Goal: Task Accomplishment & Management: Manage account settings

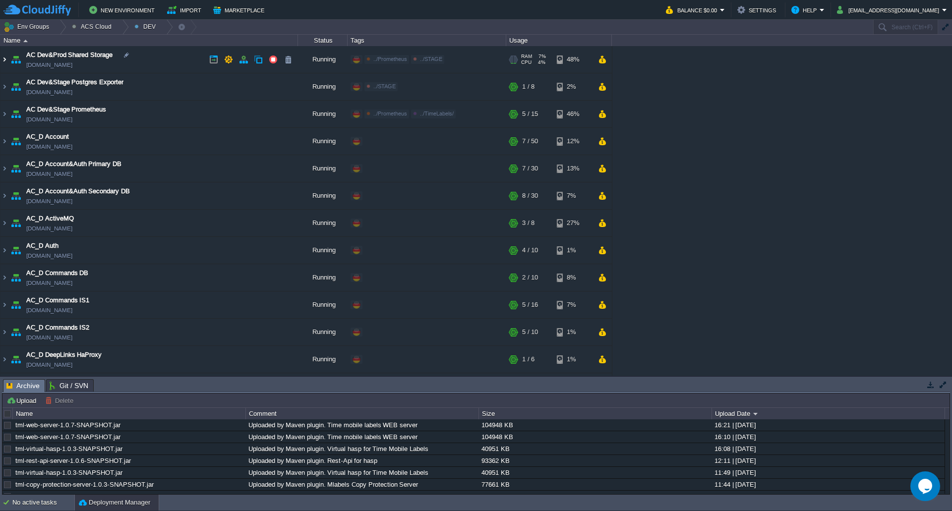
click at [3, 60] on img at bounding box center [4, 59] width 8 height 27
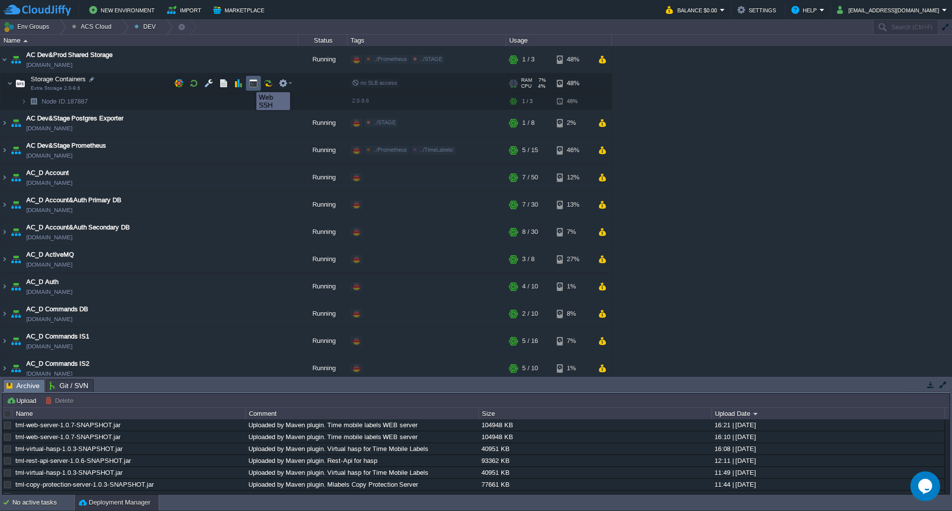
click at [250, 83] on button "button" at bounding box center [253, 83] width 9 height 9
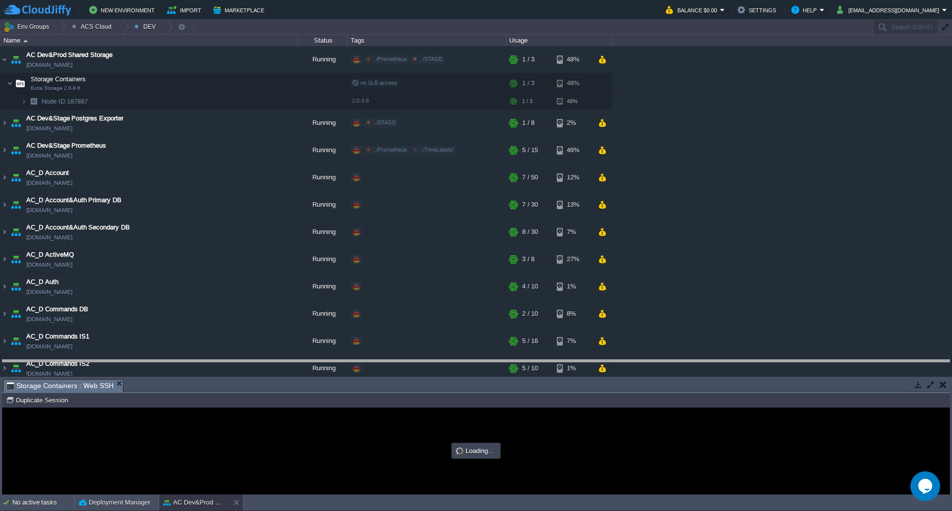
drag, startPoint x: 396, startPoint y: 383, endPoint x: 406, endPoint y: 168, distance: 215.9
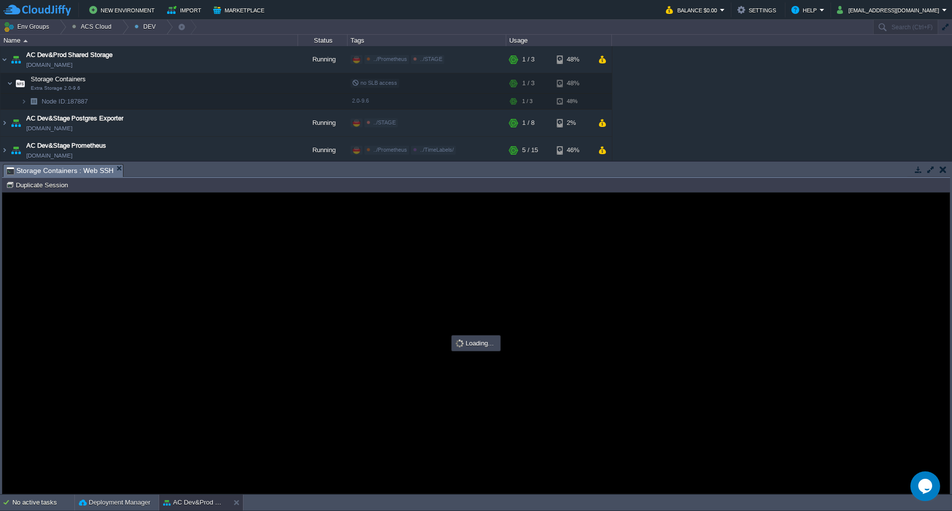
type input "#000000"
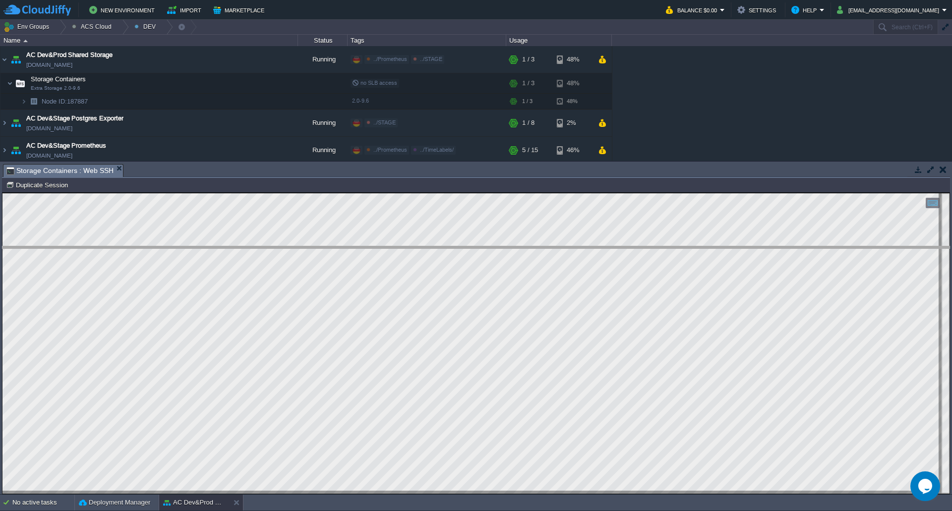
drag, startPoint x: 204, startPoint y: 172, endPoint x: 196, endPoint y: 255, distance: 83.2
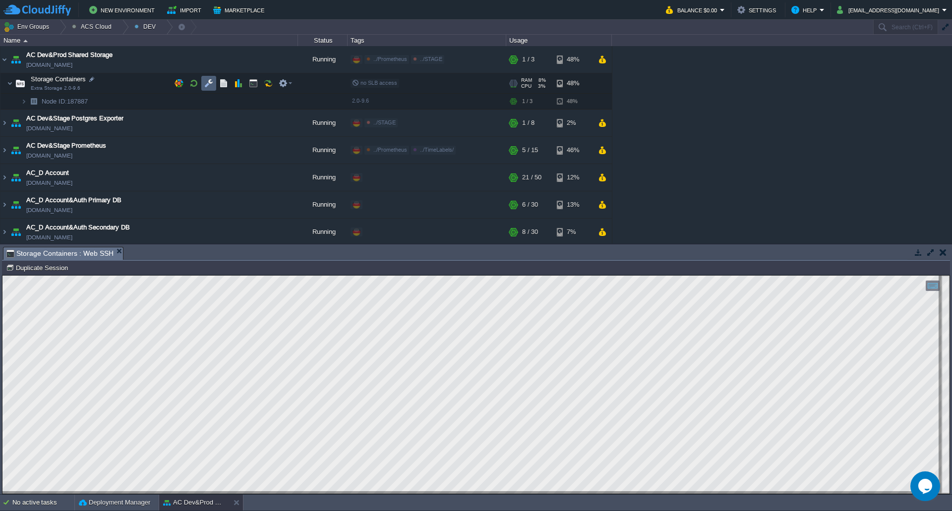
click at [211, 85] on button "button" at bounding box center [208, 83] width 9 height 9
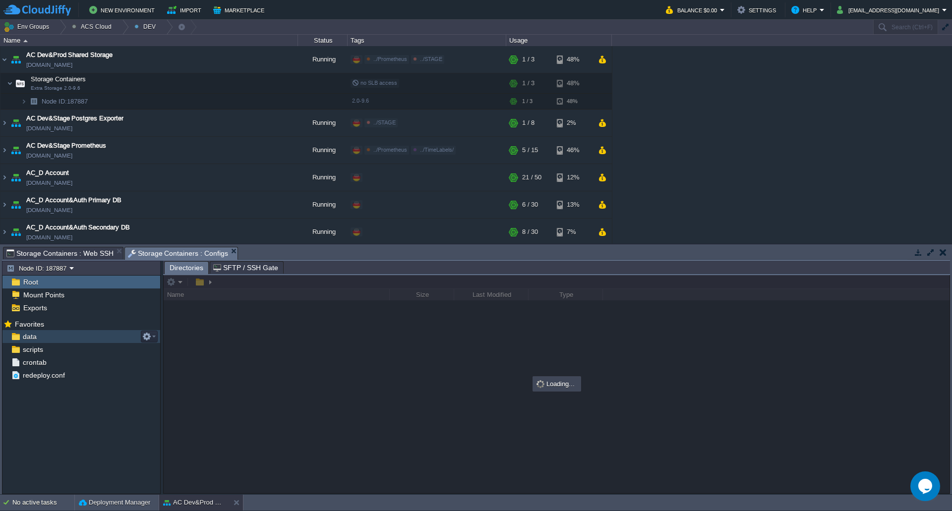
click at [70, 333] on div "data" at bounding box center [81, 336] width 158 height 13
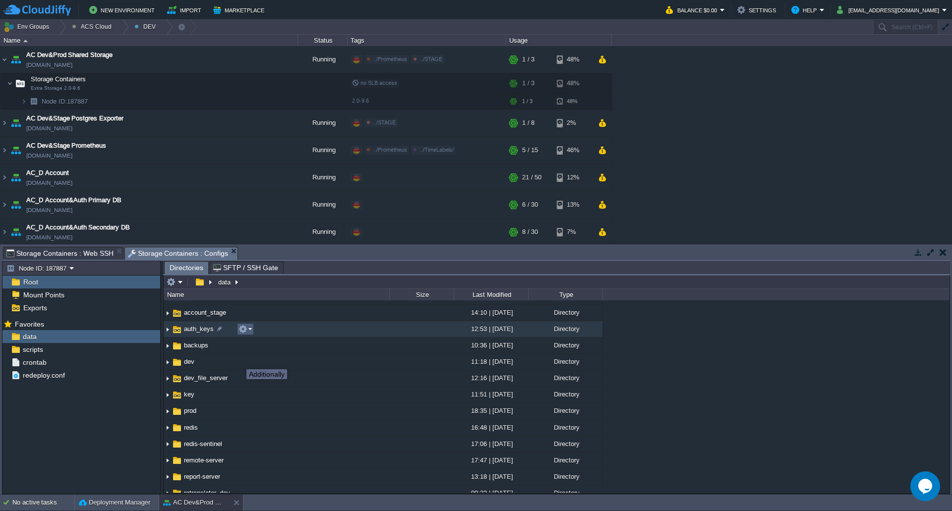
scroll to position [50, 0]
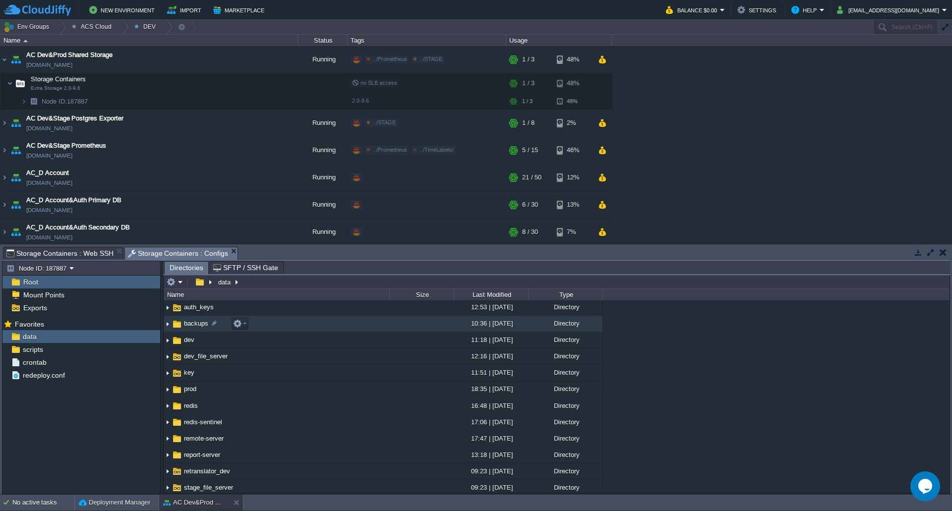
click at [204, 322] on span "backups" at bounding box center [195, 323] width 27 height 8
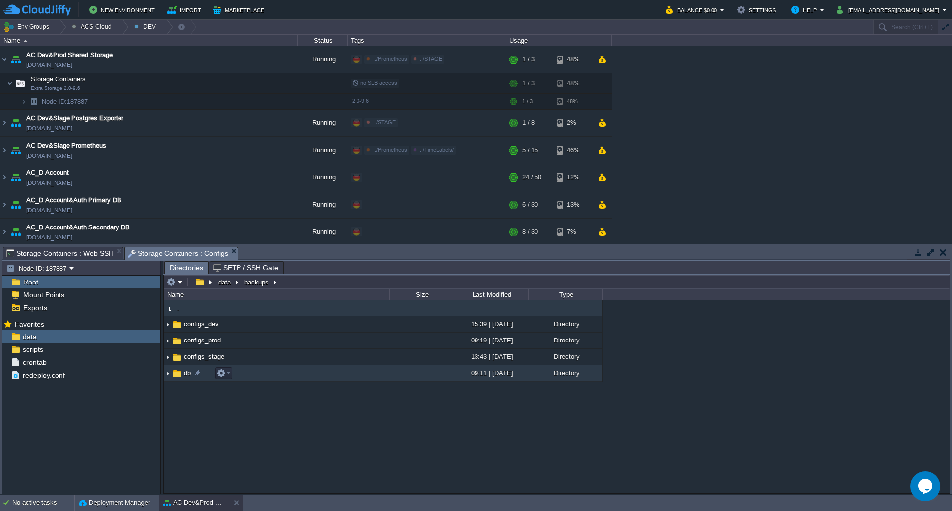
click at [187, 377] on span "db" at bounding box center [187, 373] width 10 height 8
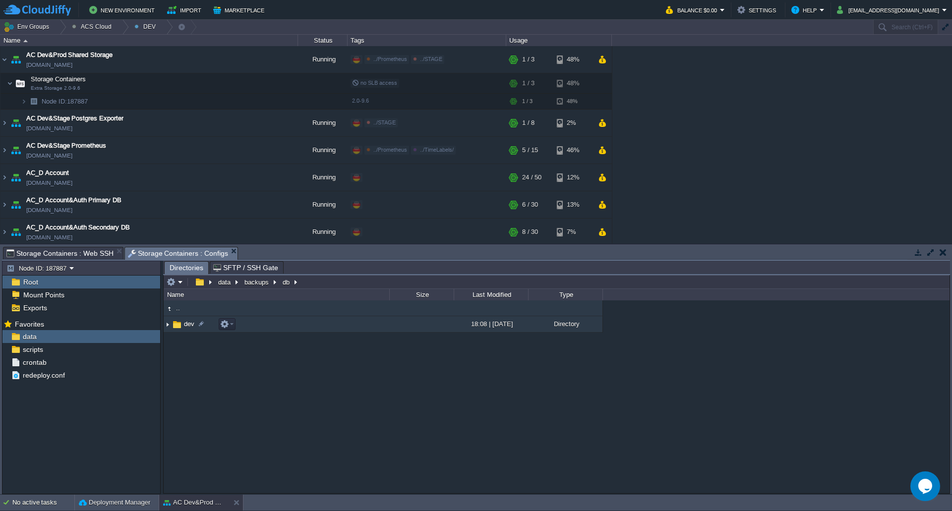
click at [185, 327] on span "dev" at bounding box center [188, 324] width 13 height 8
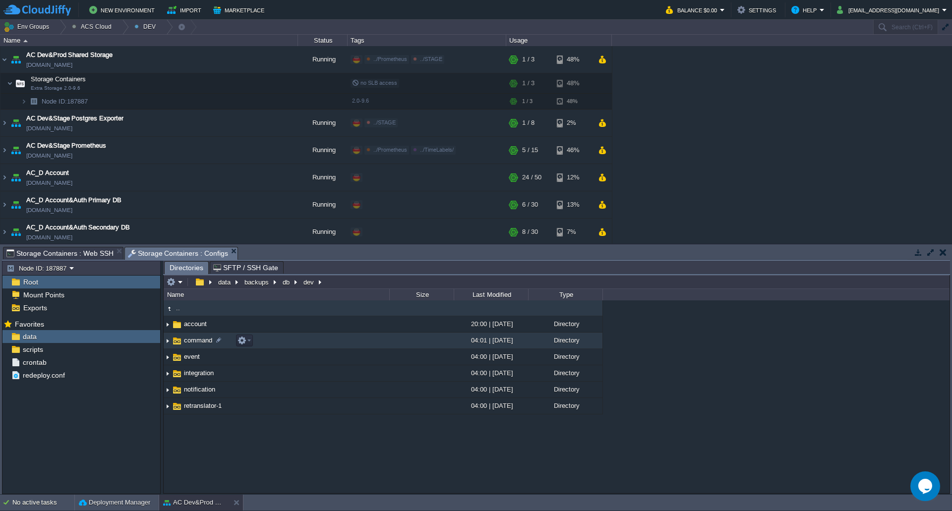
click at [196, 342] on span "command" at bounding box center [197, 340] width 31 height 8
